Goal: Task Accomplishment & Management: Manage account settings

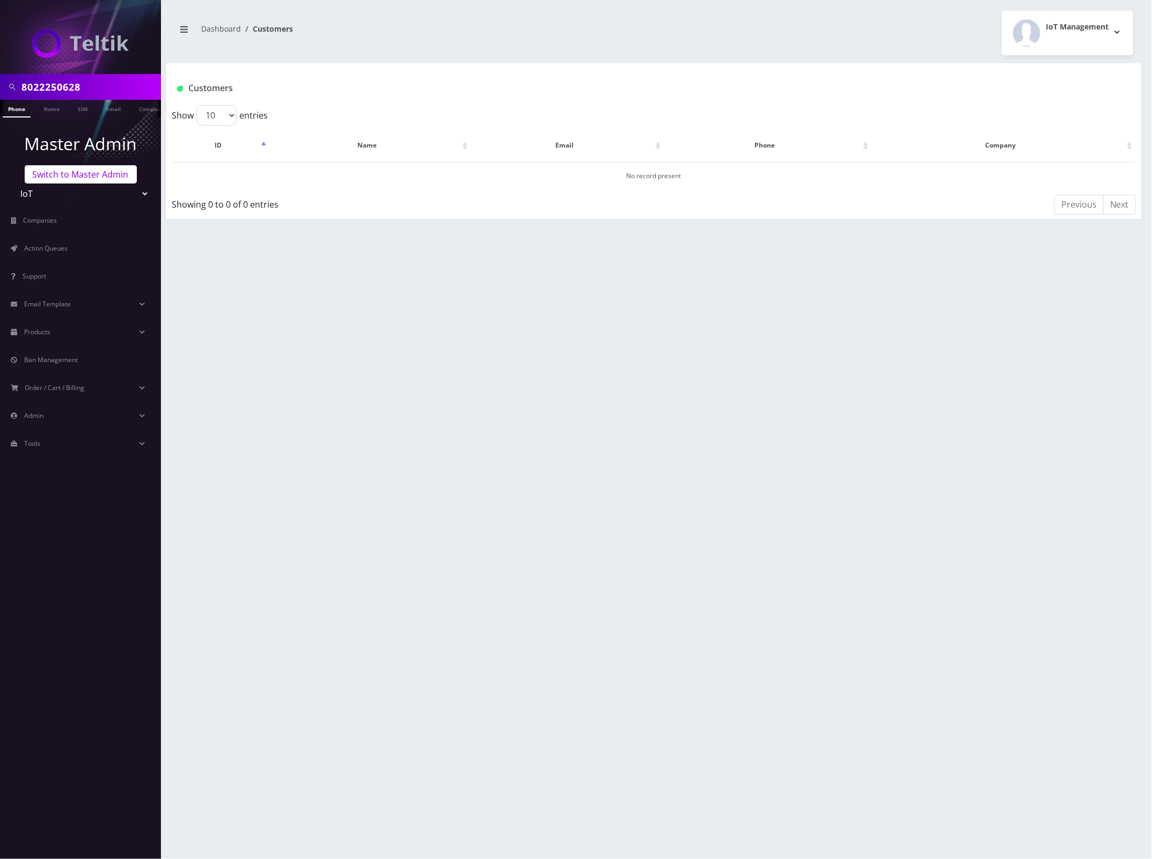
click at [80, 178] on link "Switch to Master Admin" at bounding box center [81, 174] width 112 height 18
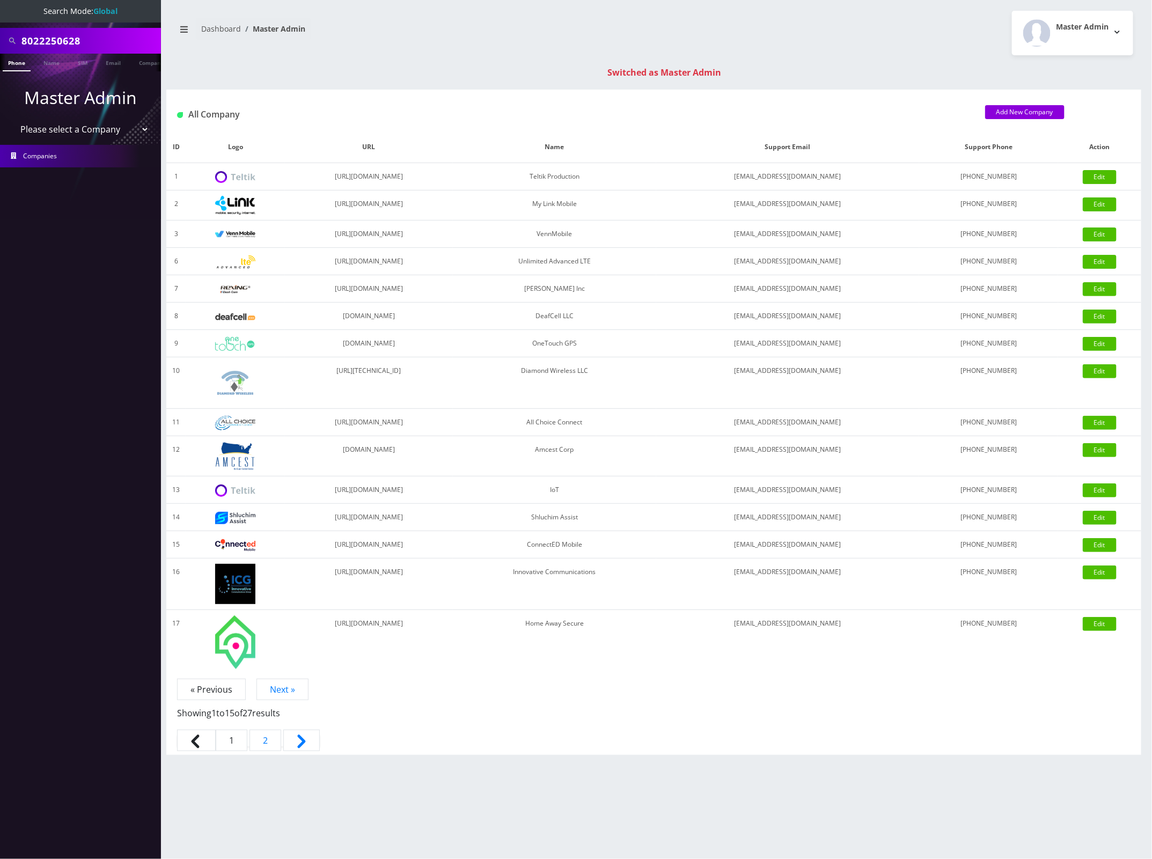
click at [18, 62] on link "Phone" at bounding box center [17, 63] width 28 height 18
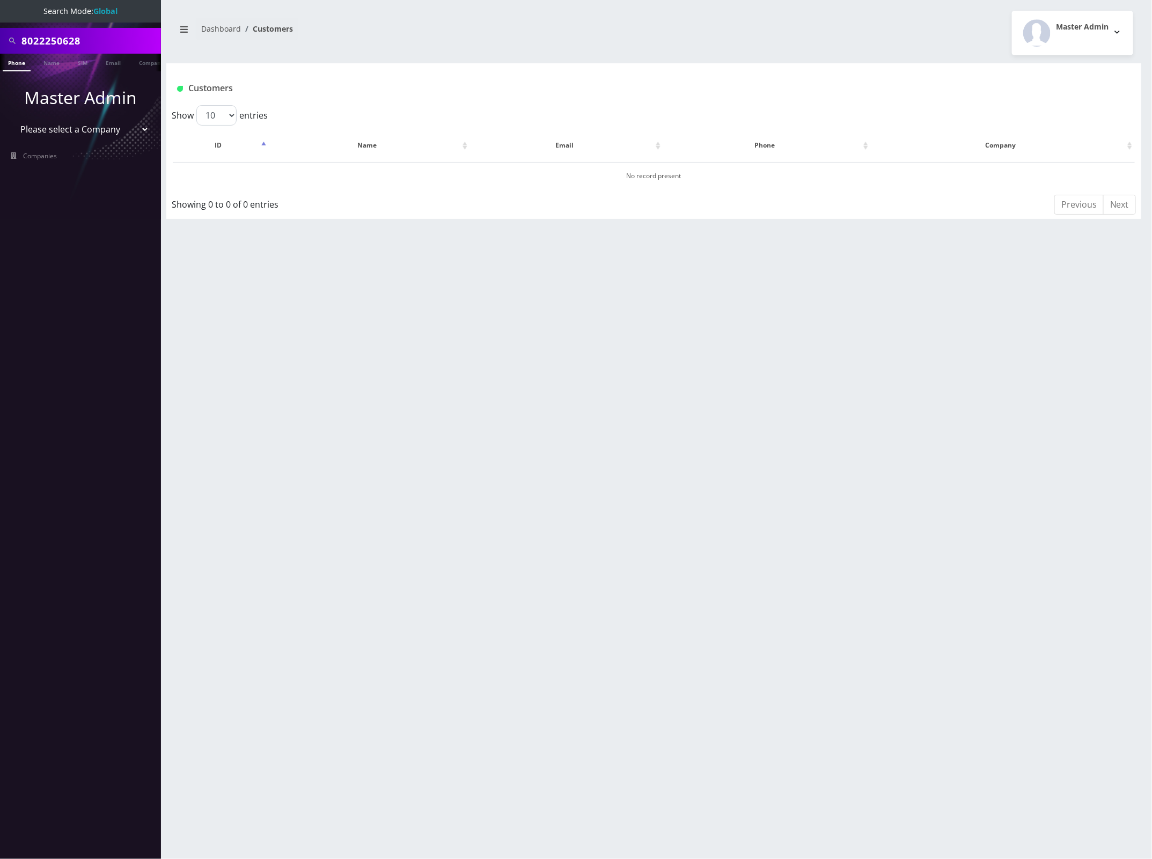
click at [49, 36] on input "8022250628" at bounding box center [89, 41] width 137 height 20
paste input "979633764"
type input "9796337648"
click at [17, 68] on link "Phone" at bounding box center [17, 63] width 28 height 18
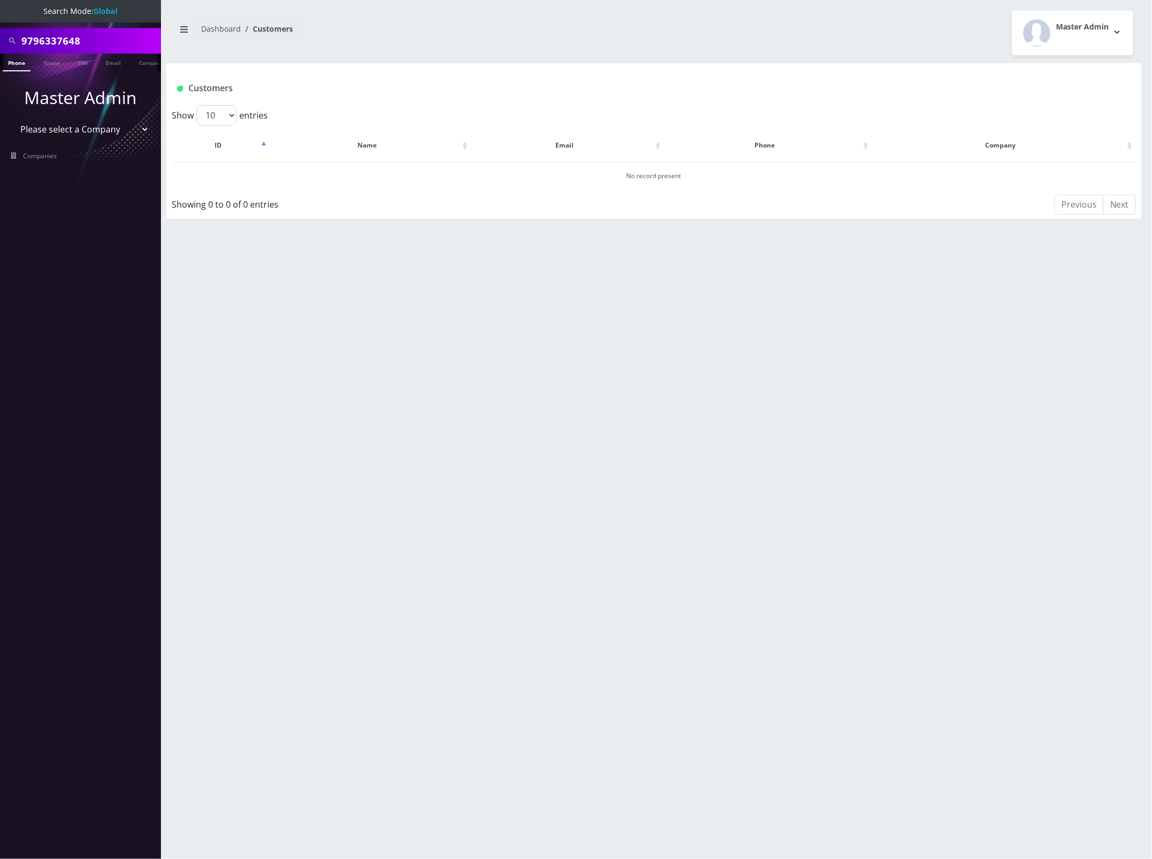
click at [47, 43] on input "9796337648" at bounding box center [89, 41] width 137 height 20
paste input "8901240357105722537"
type input "8901240357105722537"
click at [83, 63] on link "SIM" at bounding box center [82, 63] width 20 height 18
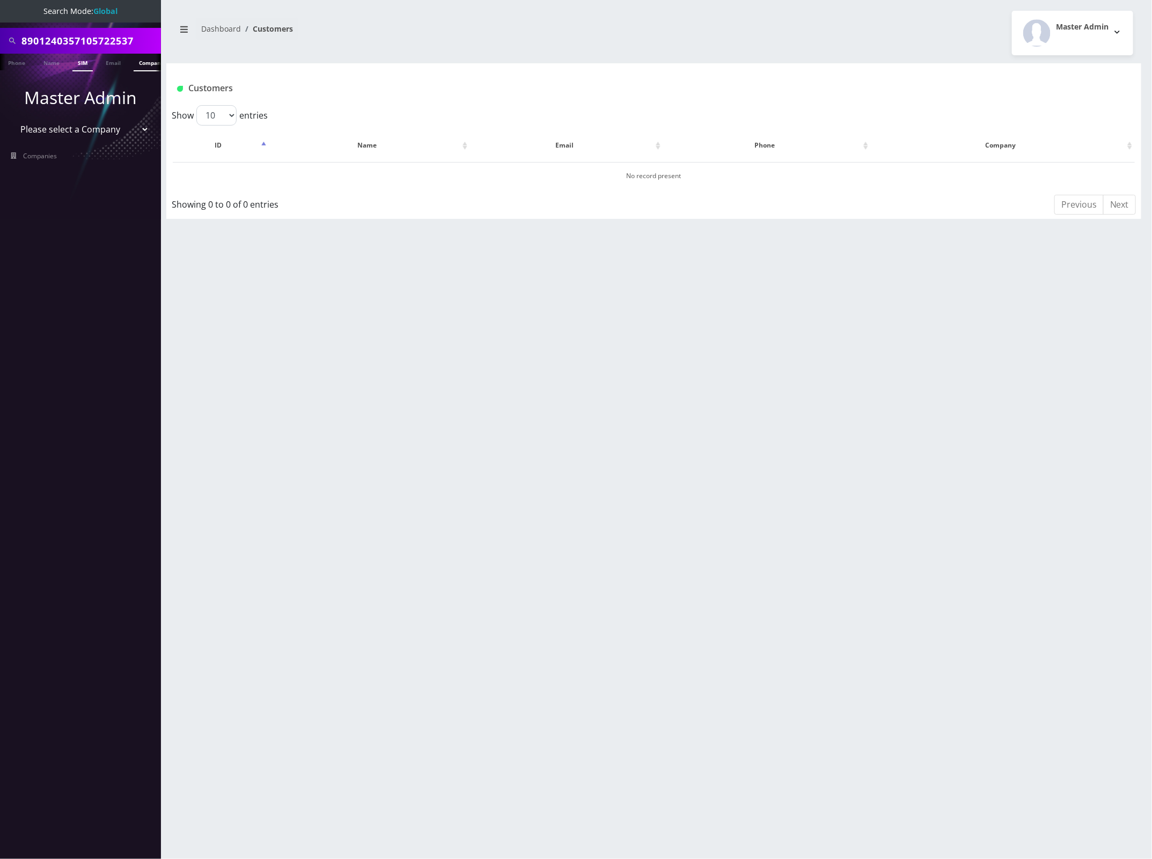
scroll to position [0, 5]
click at [101, 38] on input "8901240357105722537" at bounding box center [89, 41] width 137 height 20
paste input "453273403"
type input "8453273403"
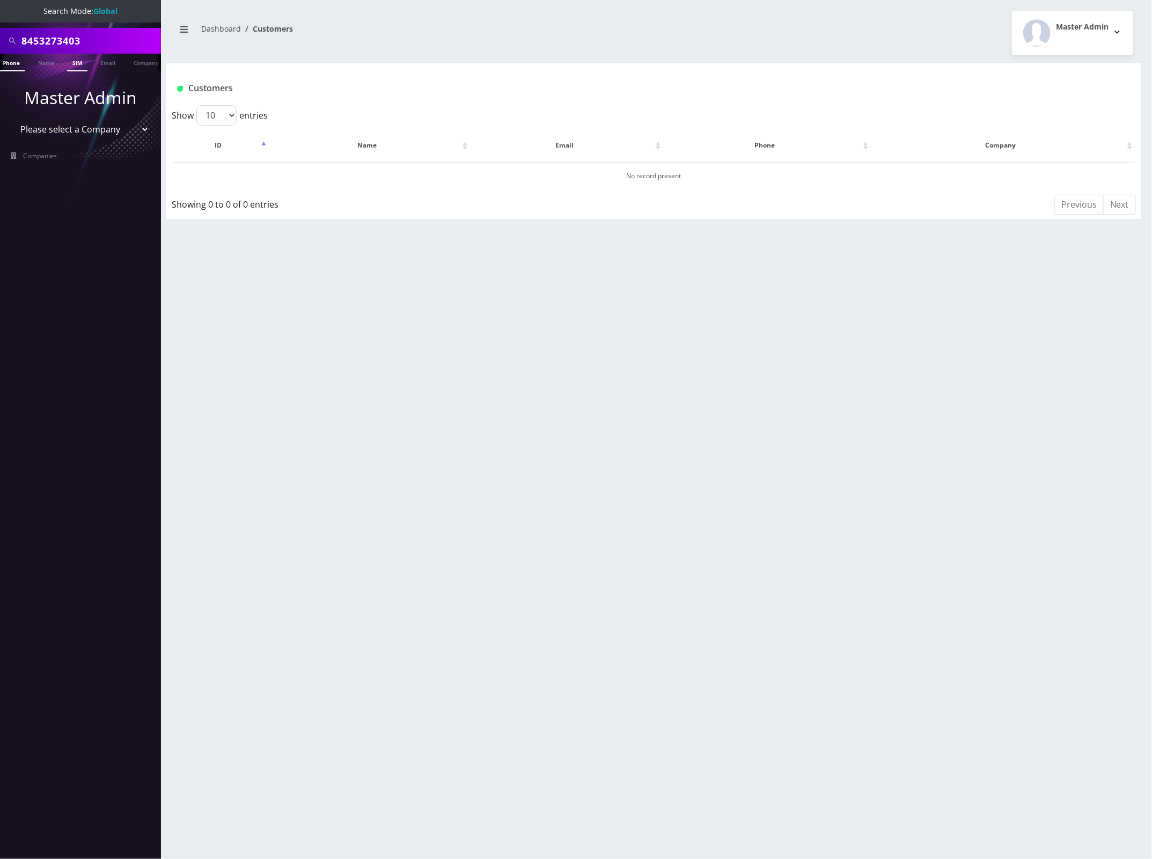
click at [11, 65] on link "Phone" at bounding box center [11, 63] width 28 height 18
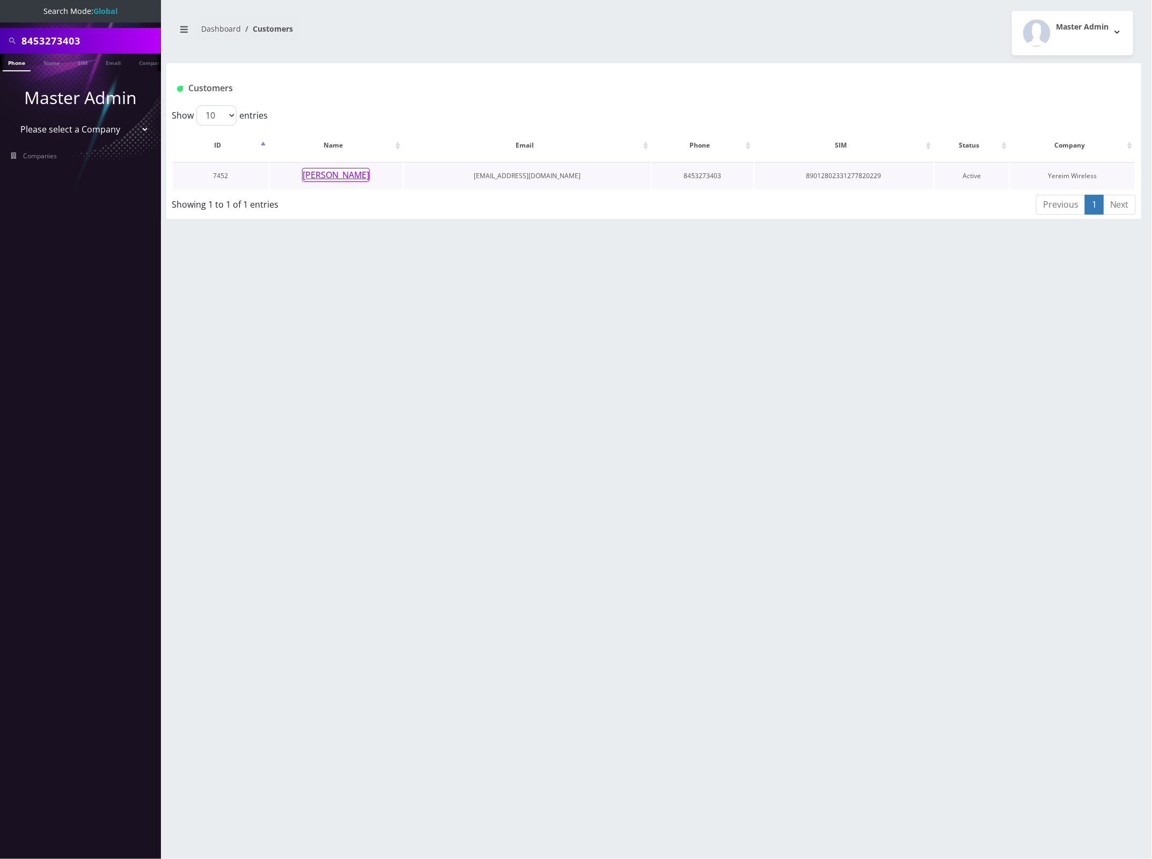
click at [339, 180] on button "[PERSON_NAME]" at bounding box center [336, 175] width 68 height 14
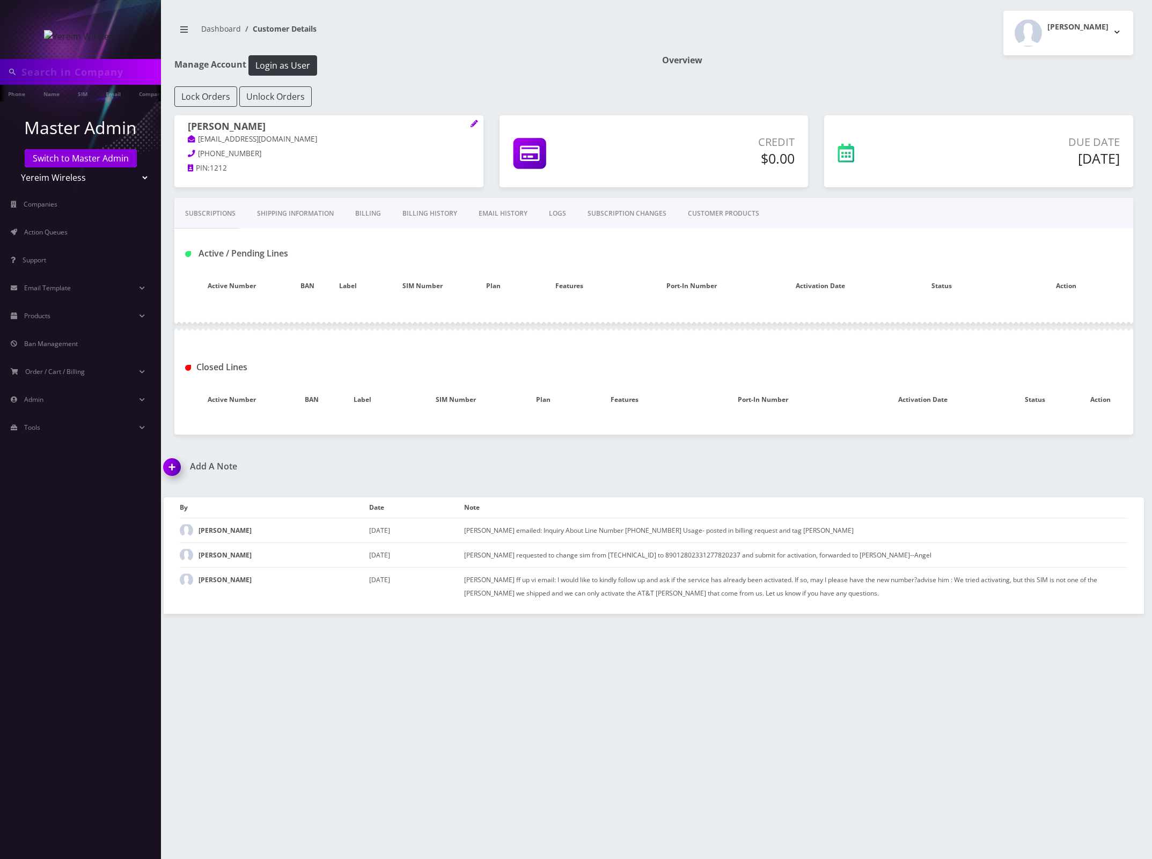
type input "8453273403"
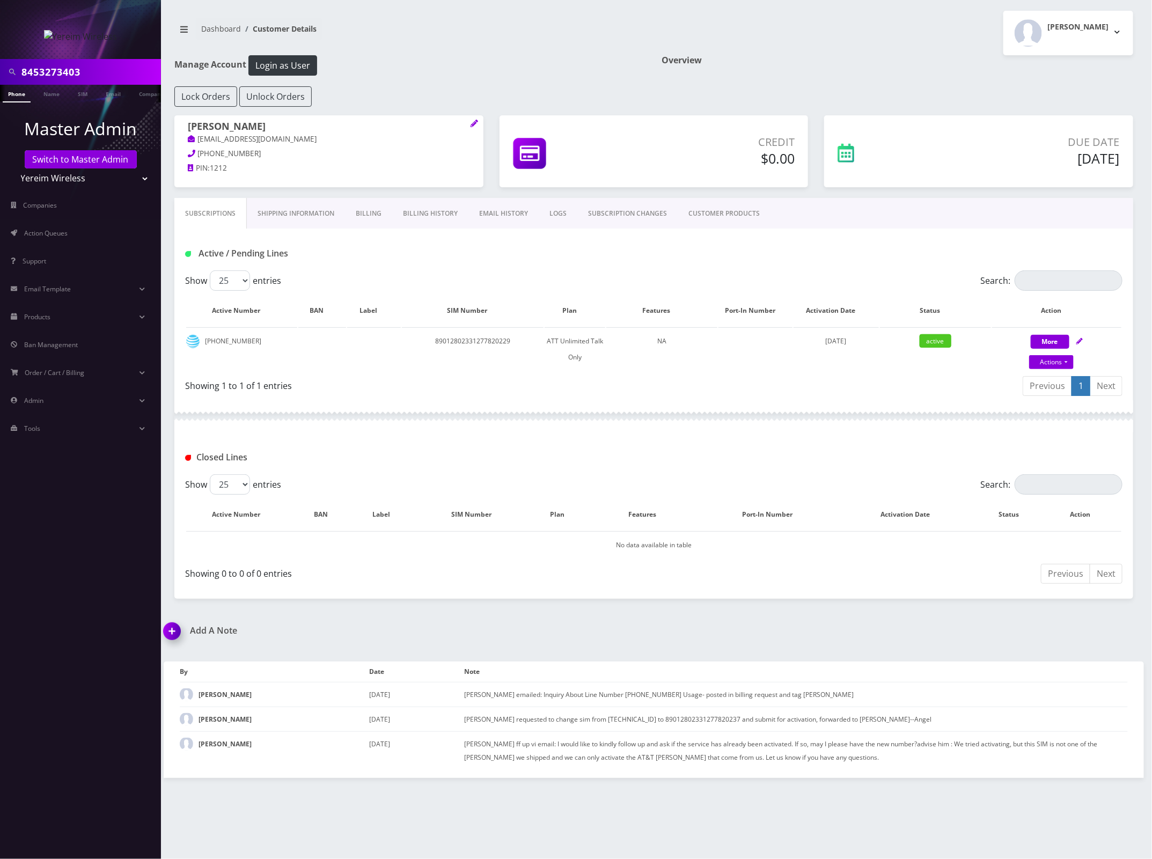
click at [493, 215] on link "EMAIL HISTORY" at bounding box center [503, 213] width 70 height 31
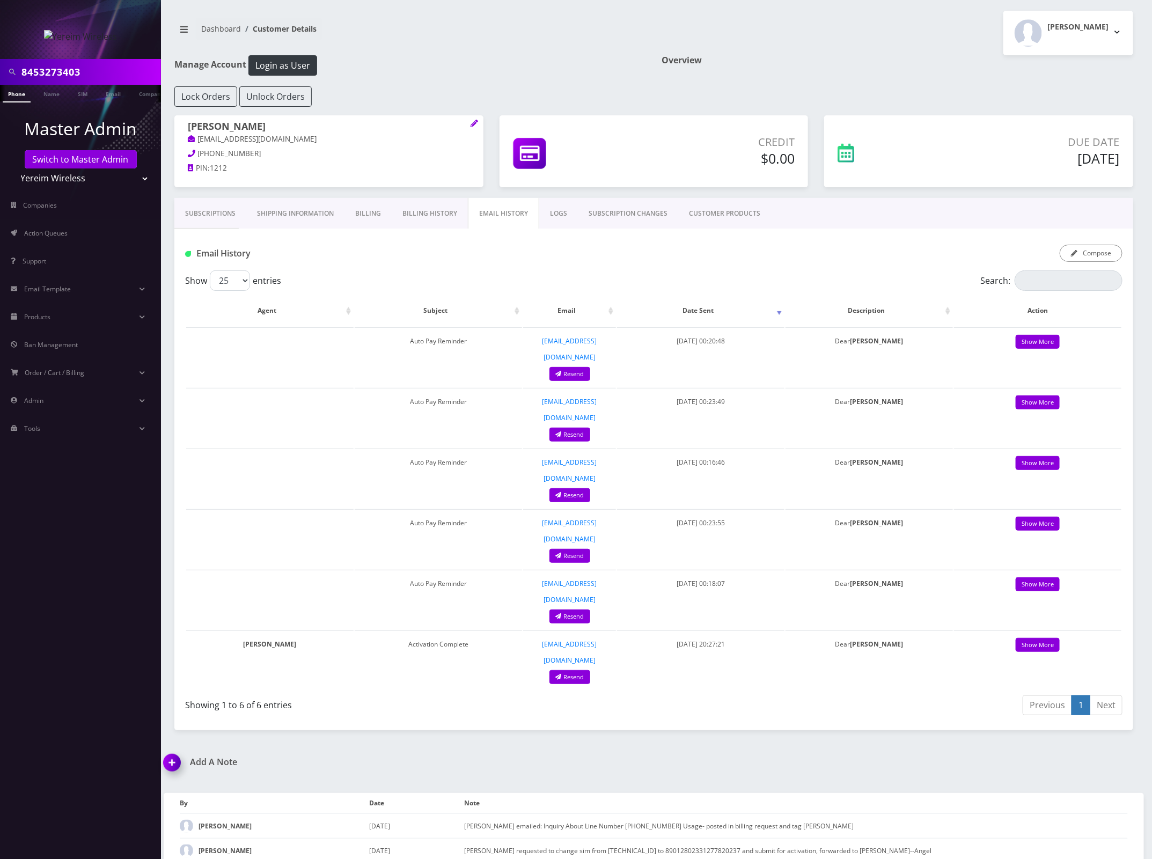
click at [429, 212] on link "Billing History" at bounding box center [430, 213] width 76 height 31
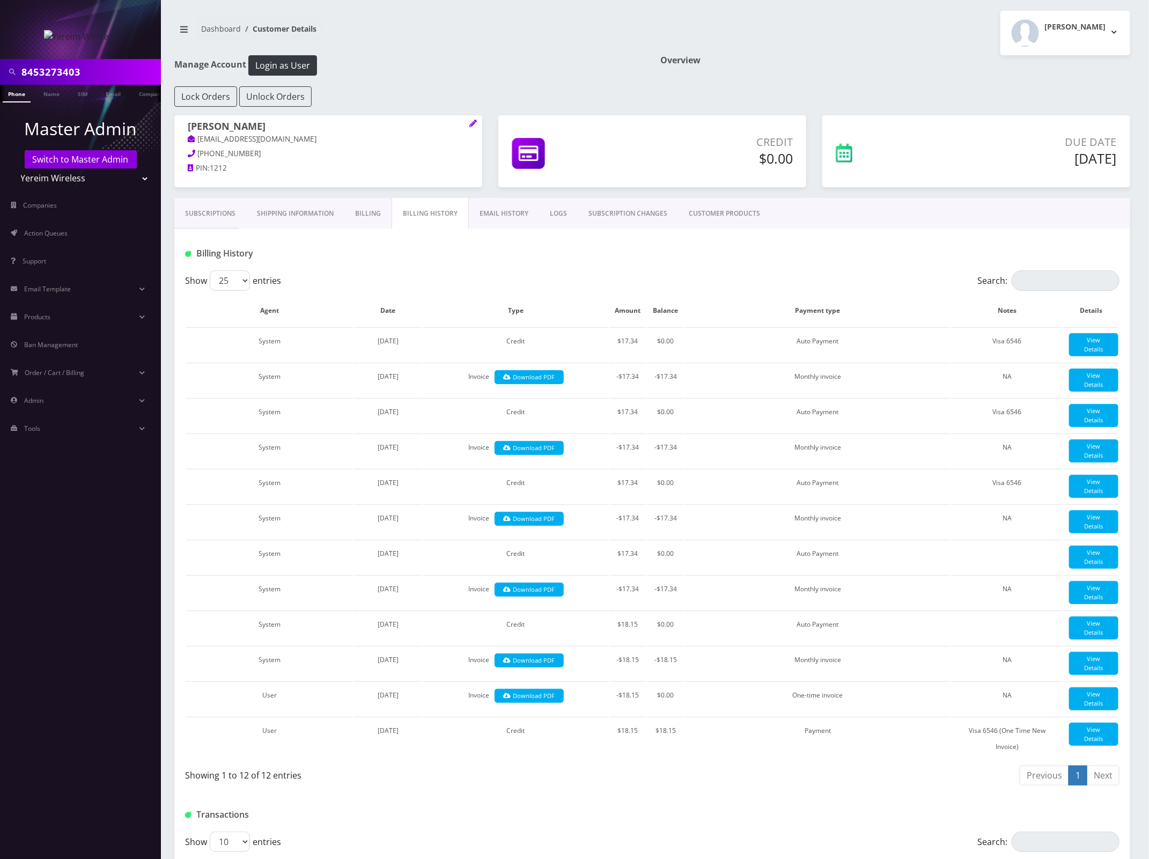
click at [223, 212] on link "Subscriptions" at bounding box center [210, 213] width 72 height 31
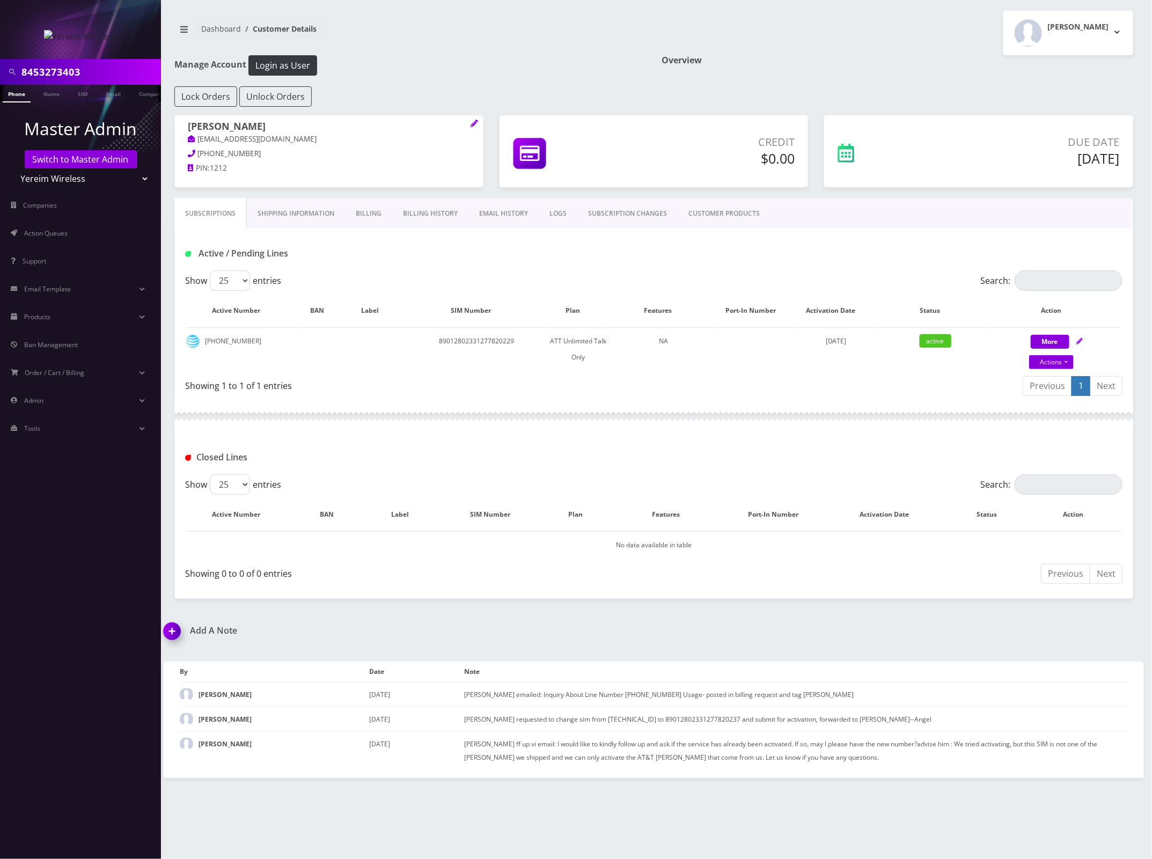
click at [424, 216] on link "Billing History" at bounding box center [430, 213] width 76 height 31
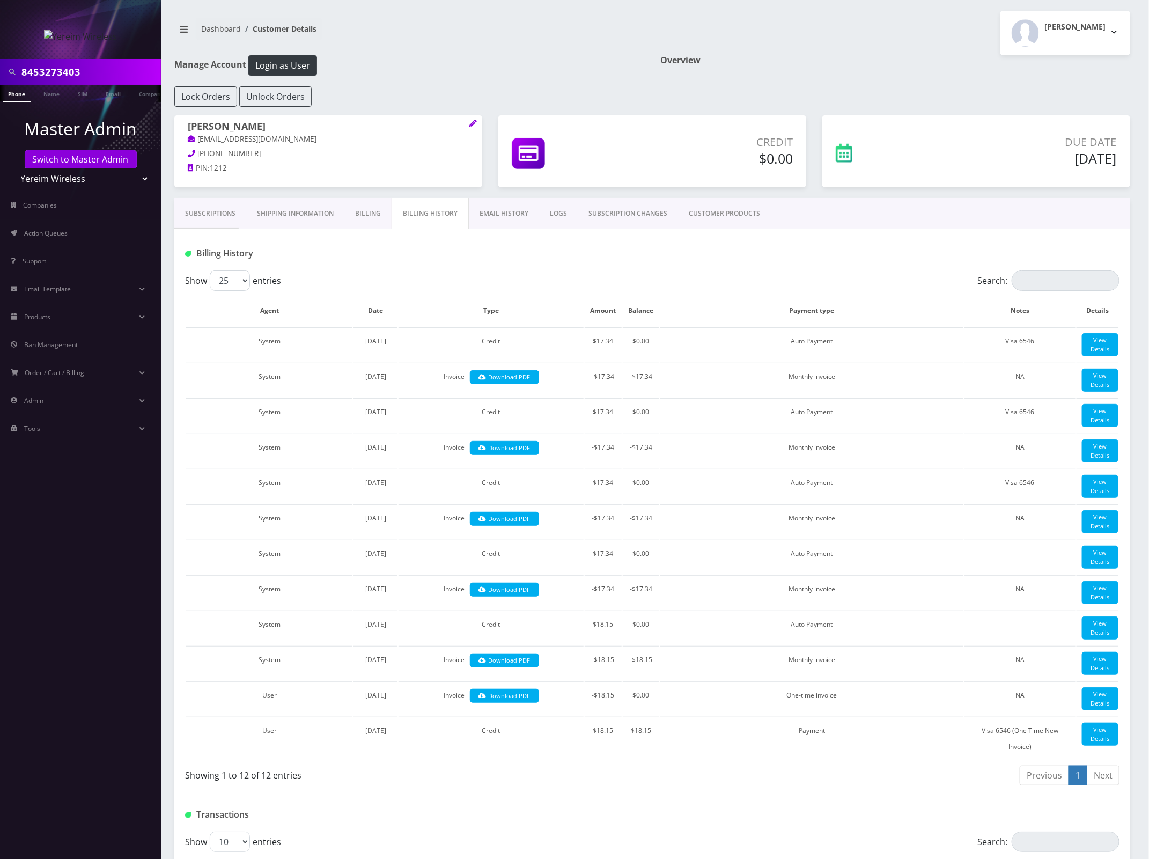
click at [208, 210] on link "Subscriptions" at bounding box center [210, 213] width 72 height 31
